Goal: Check status: Check status

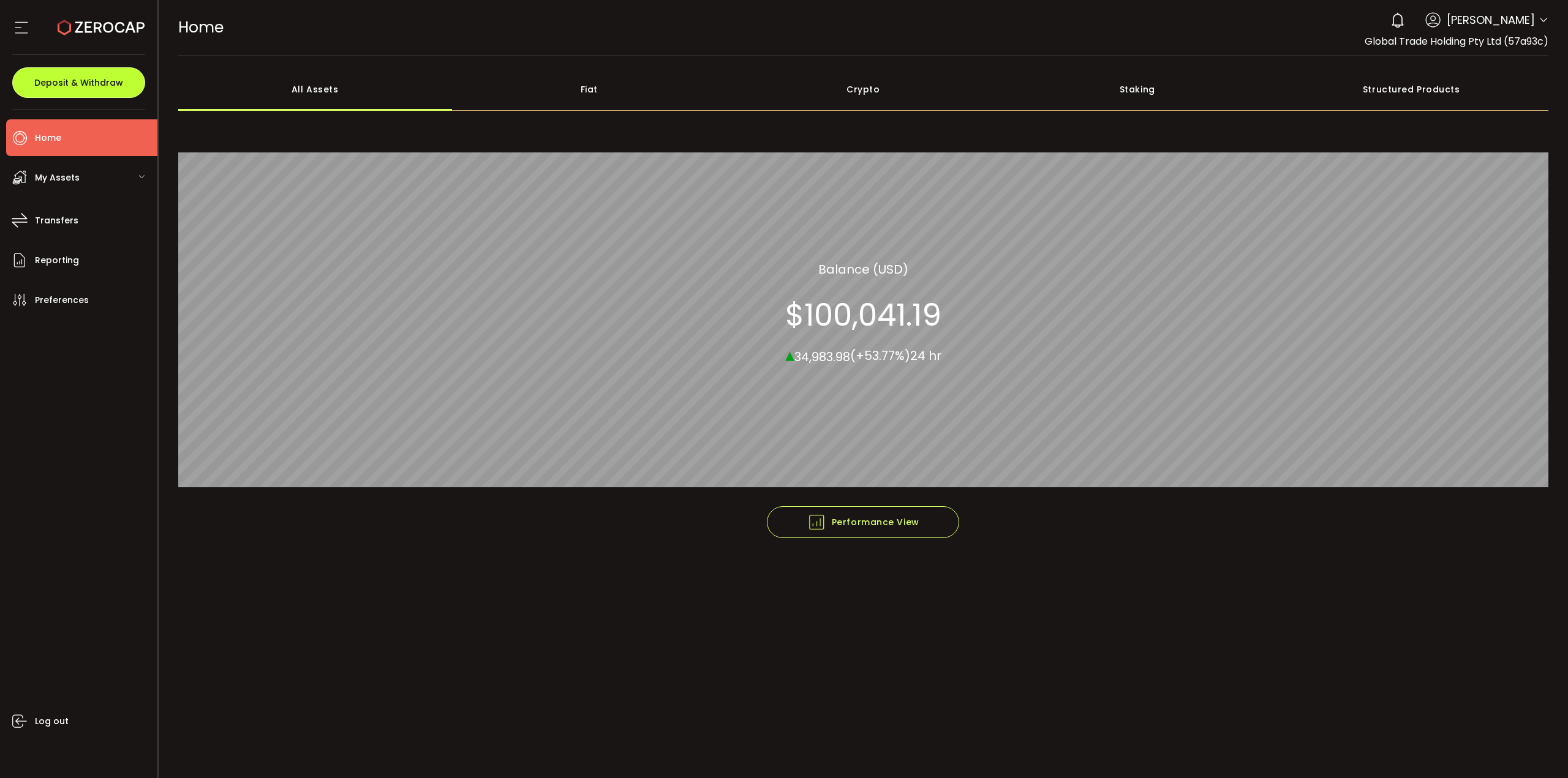
click at [72, 85] on span "Deposit & Withdraw" at bounding box center [78, 82] width 89 height 9
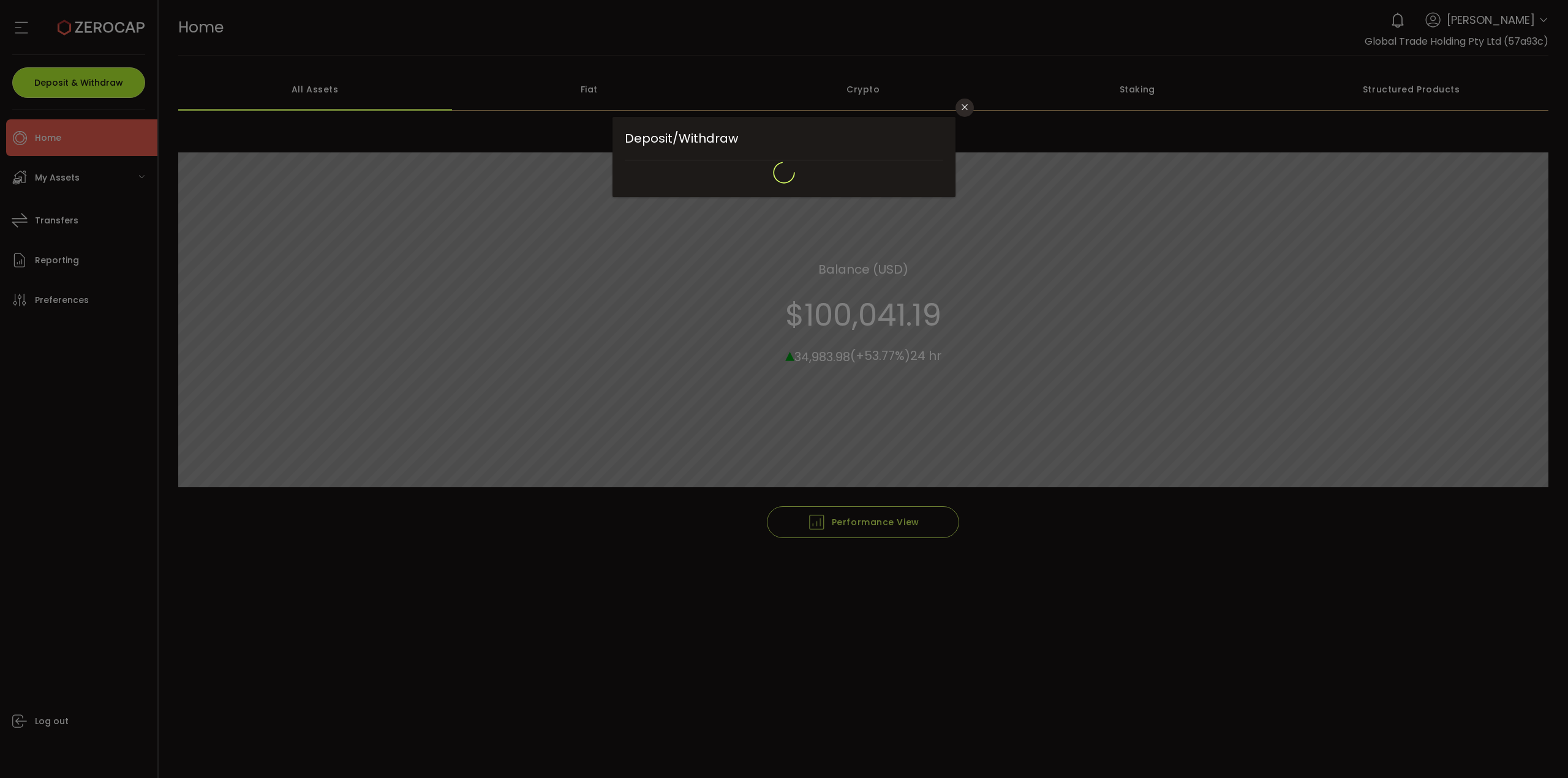
type input "*******"
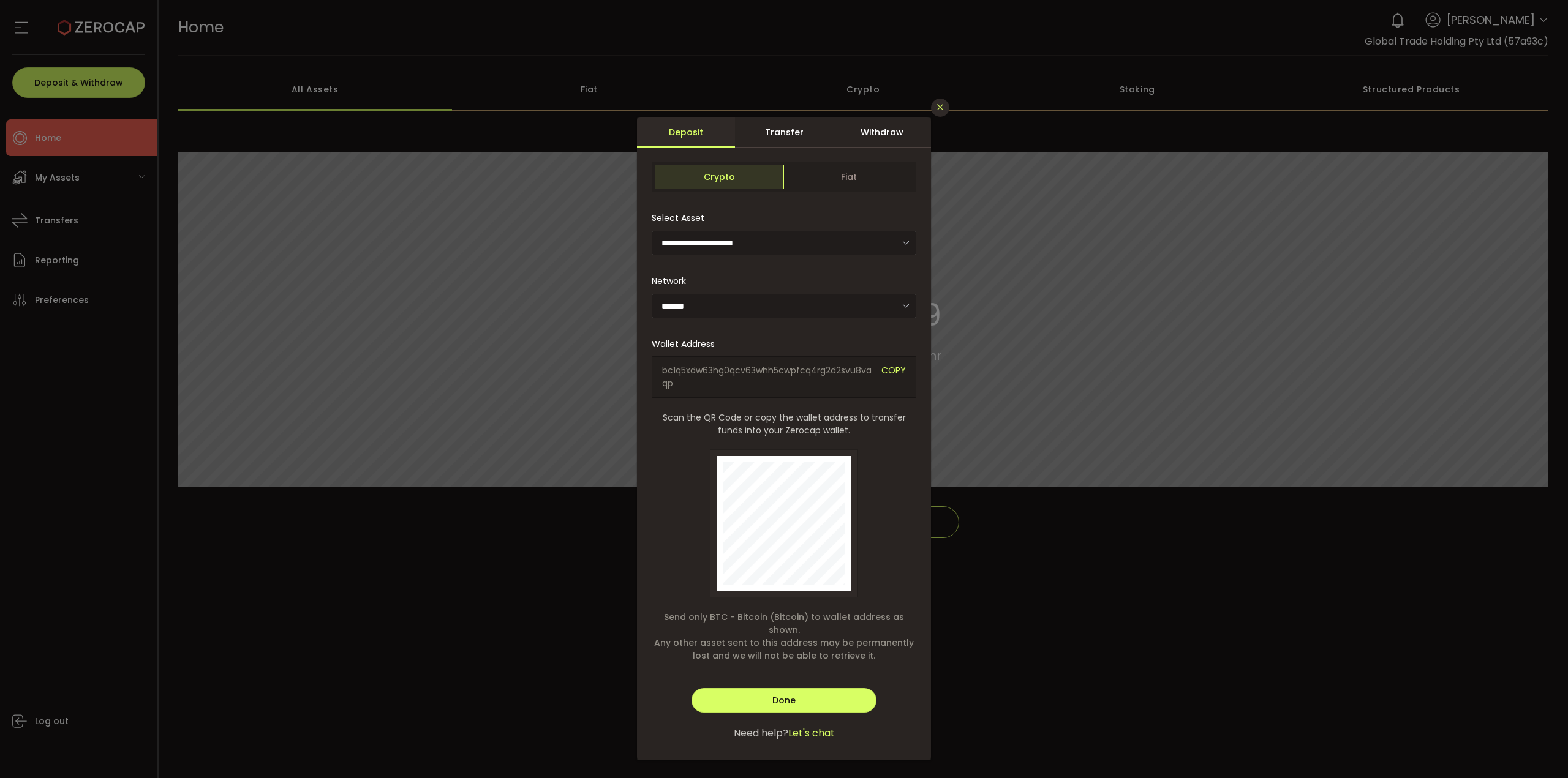
click at [944, 108] on icon "Close" at bounding box center [940, 107] width 10 height 10
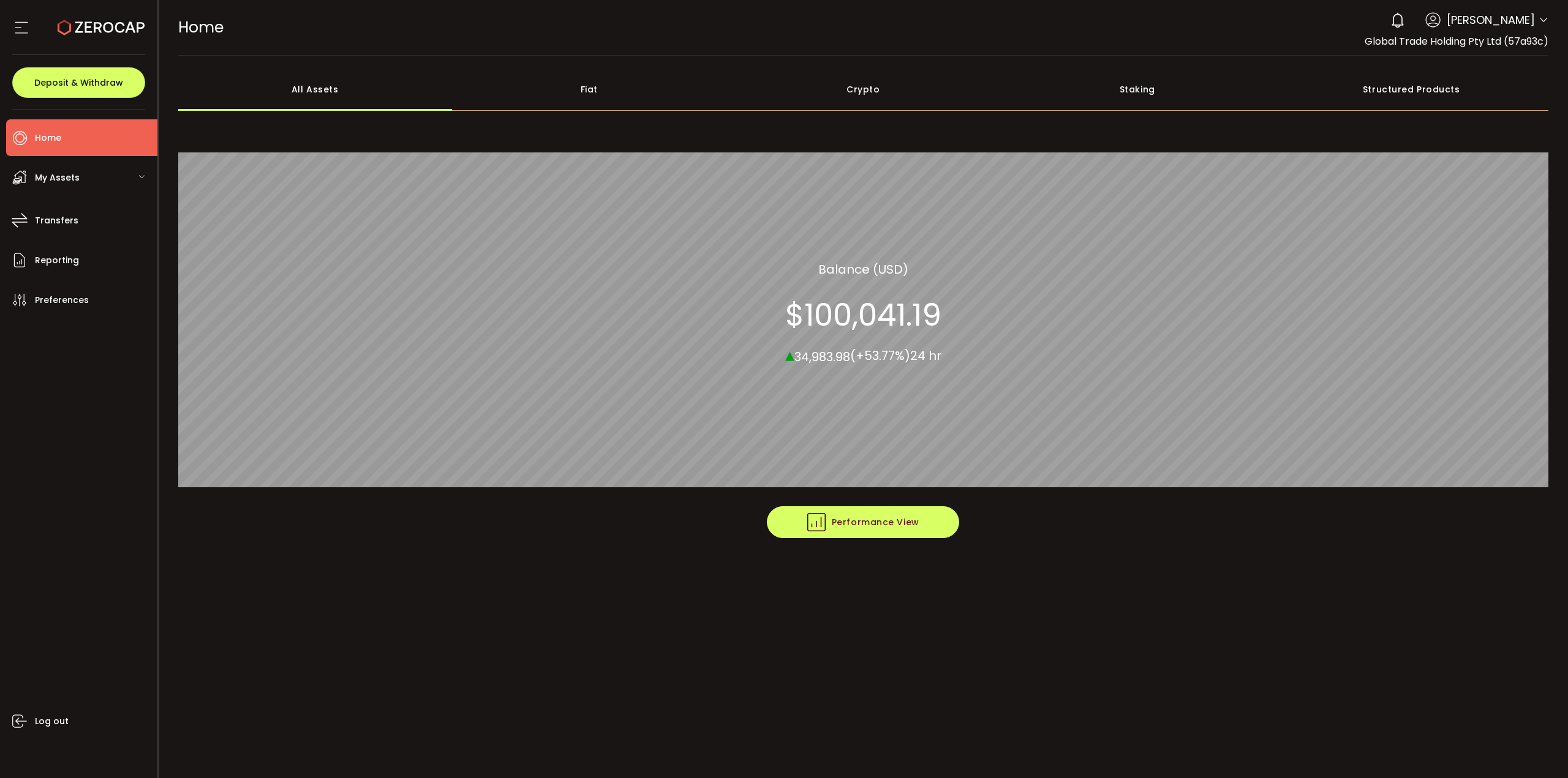
click at [897, 529] on span "Performance View" at bounding box center [863, 522] width 112 height 18
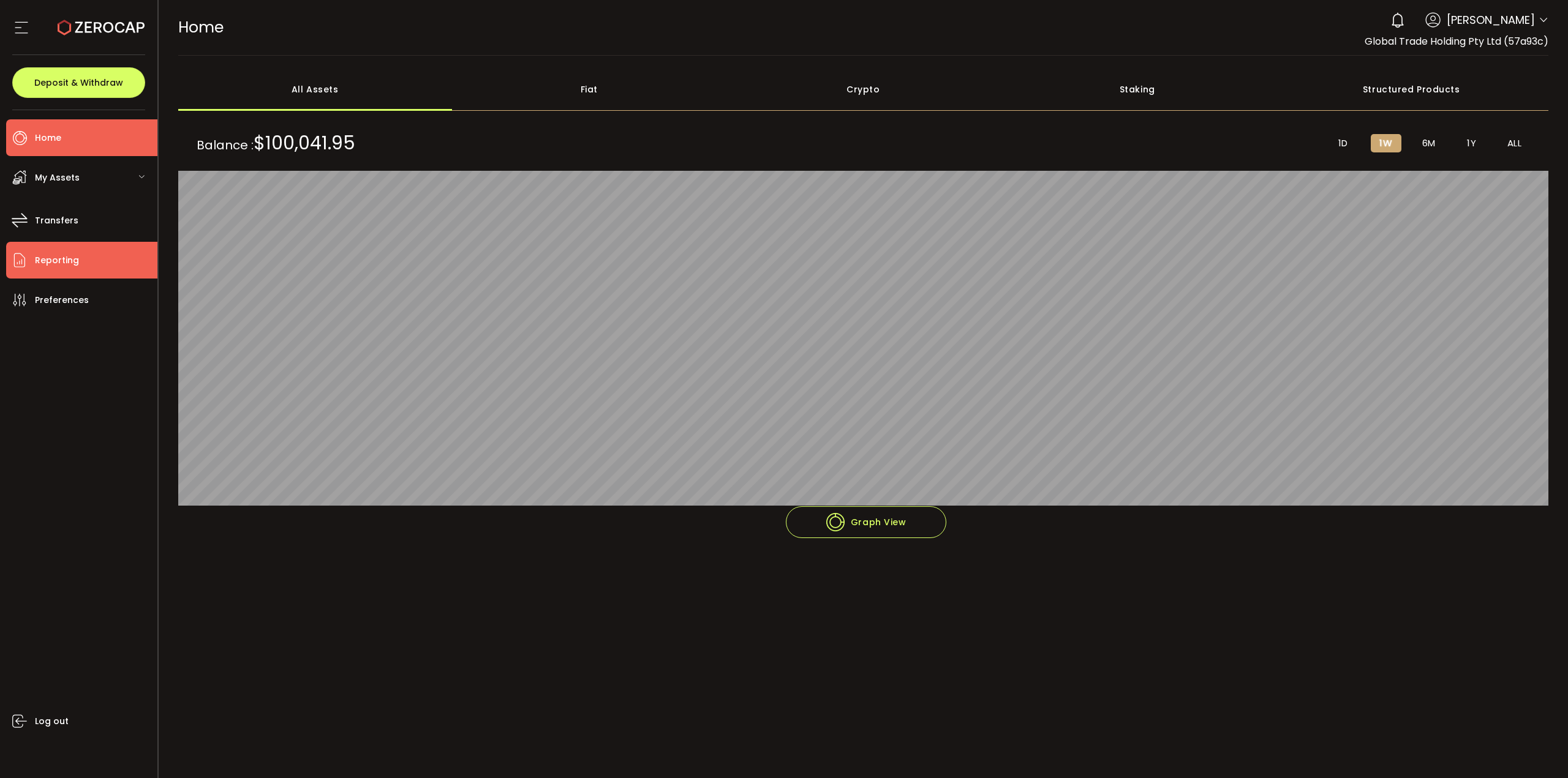
click at [76, 261] on span "Reporting" at bounding box center [57, 260] width 44 height 18
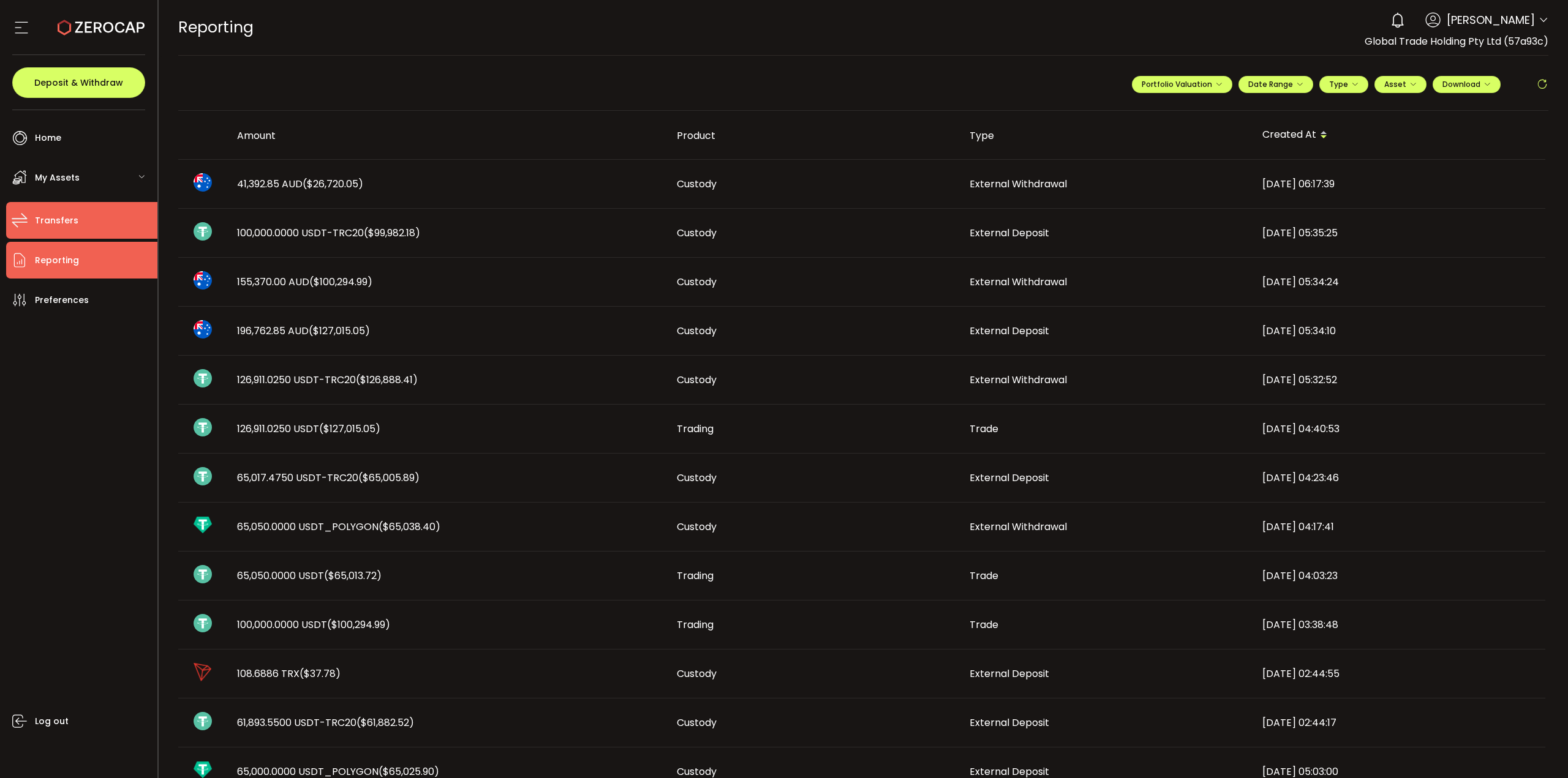
click at [63, 221] on span "Transfers" at bounding box center [56, 221] width 43 height 18
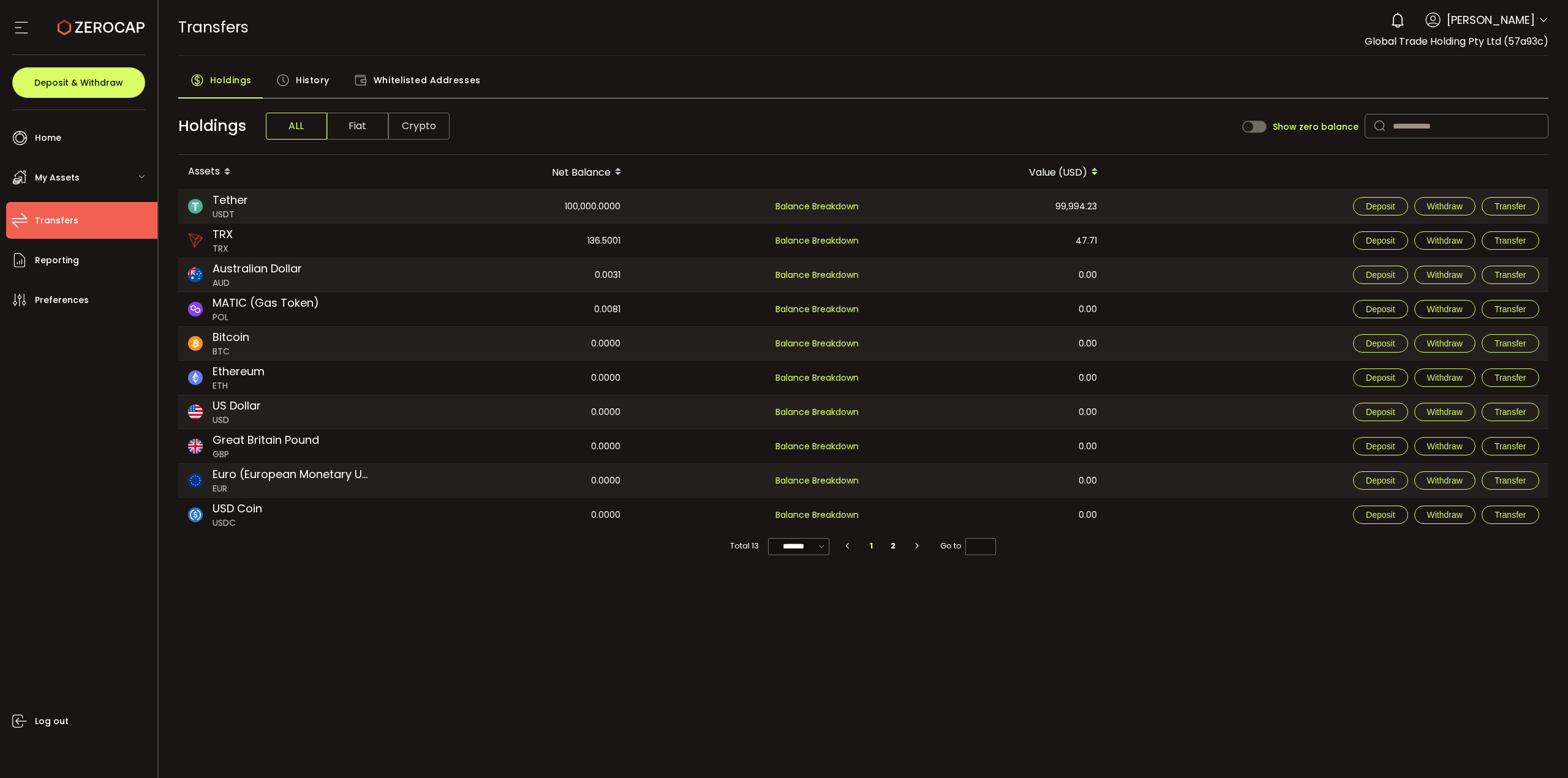
click at [325, 81] on span "History" at bounding box center [313, 80] width 33 height 25
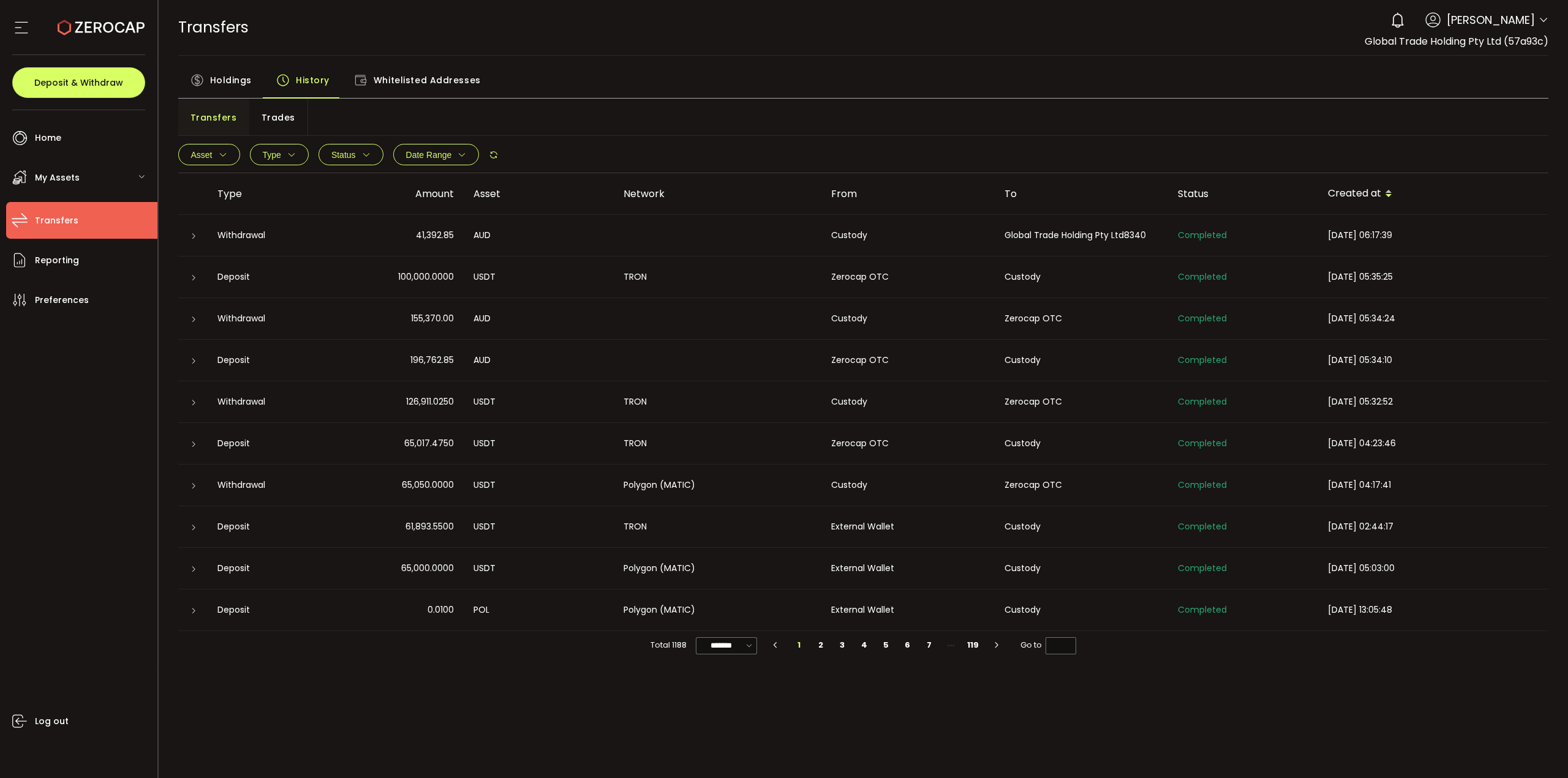
click at [201, 278] on div at bounding box center [193, 277] width 29 height 12
click at [185, 282] on div at bounding box center [193, 277] width 29 height 12
click at [190, 279] on icon at bounding box center [193, 278] width 7 height 7
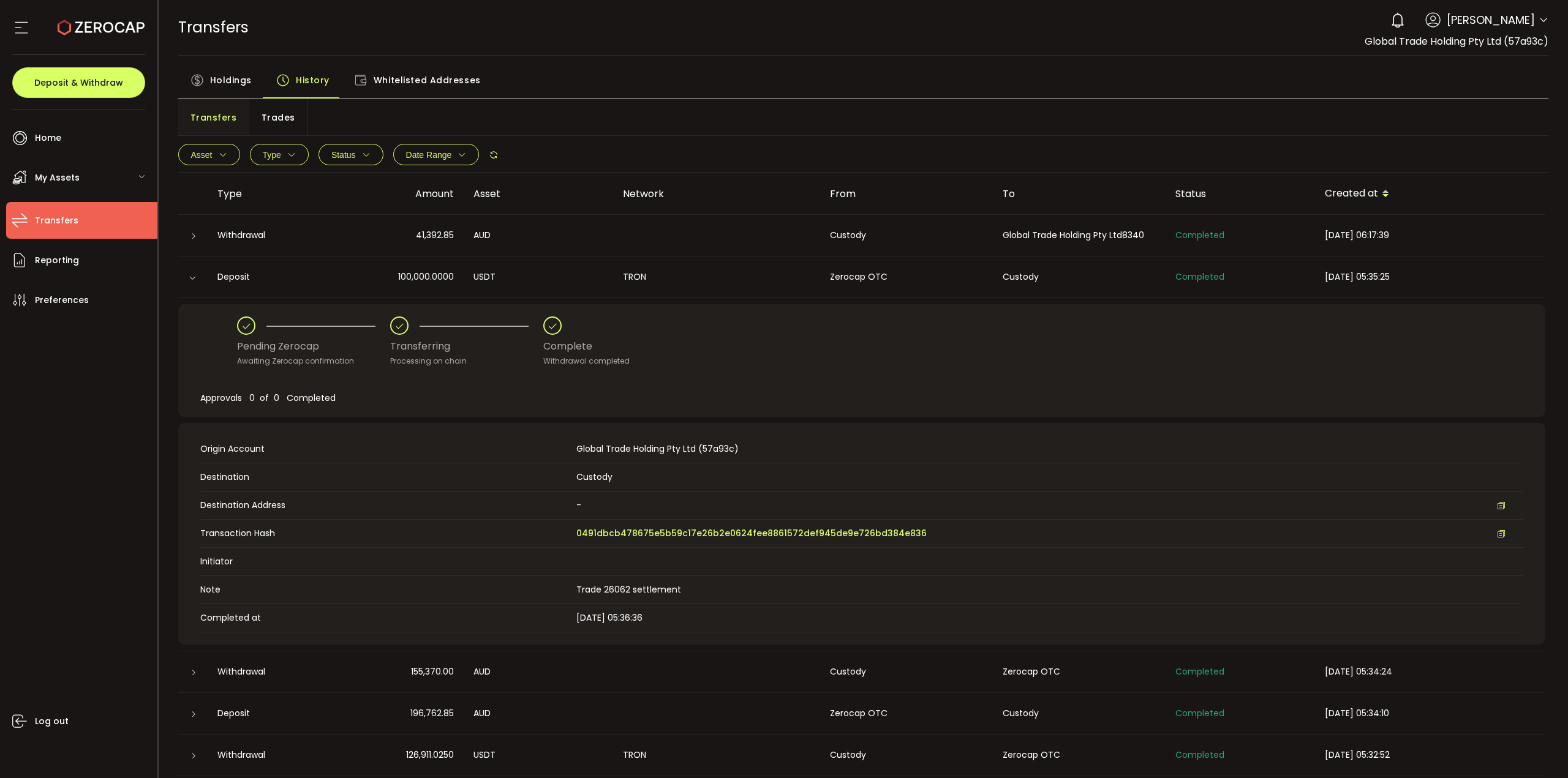
click at [190, 279] on icon at bounding box center [192, 278] width 7 height 7
